Goal: Complete application form

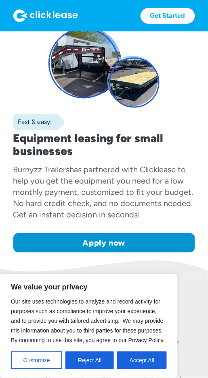
scroll to position [68, 0]
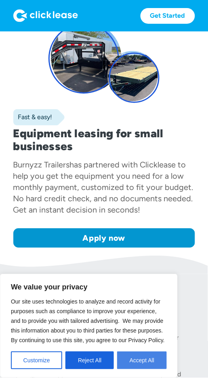
click at [142, 370] on button "Accept All" at bounding box center [142, 361] width 50 height 18
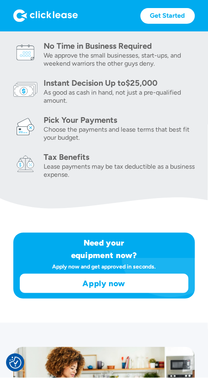
scroll to position [388, 0]
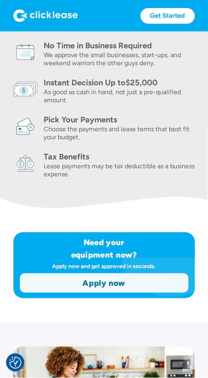
click at [144, 283] on link "Apply now" at bounding box center [104, 283] width 168 height 19
